Goal: Task Accomplishment & Management: Use online tool/utility

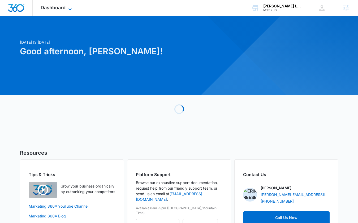
click at [54, 5] on span "Dashboard" at bounding box center [53, 8] width 25 height 6
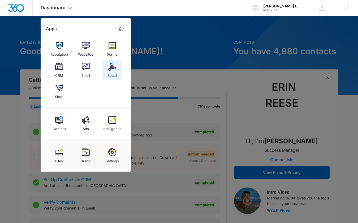
click at [108, 69] on img at bounding box center [112, 67] width 8 height 8
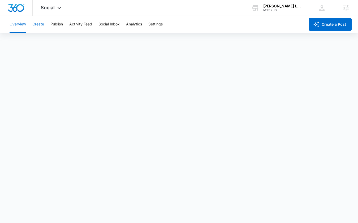
click at [41, 28] on button "Create" at bounding box center [38, 24] width 12 height 17
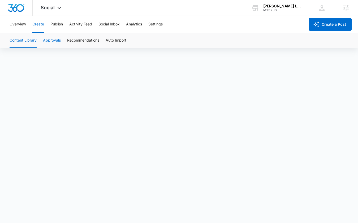
click at [59, 43] on button "Approvals" at bounding box center [52, 40] width 18 height 15
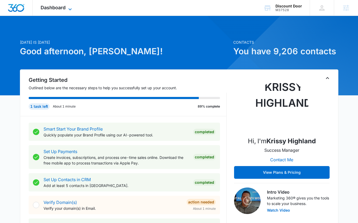
click at [70, 6] on icon at bounding box center [70, 9] width 6 height 6
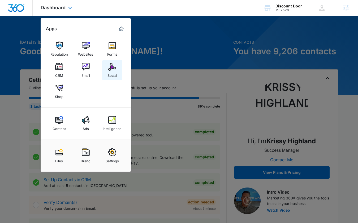
click at [108, 72] on div "Social" at bounding box center [112, 74] width 10 height 7
